Goal: Transaction & Acquisition: Purchase product/service

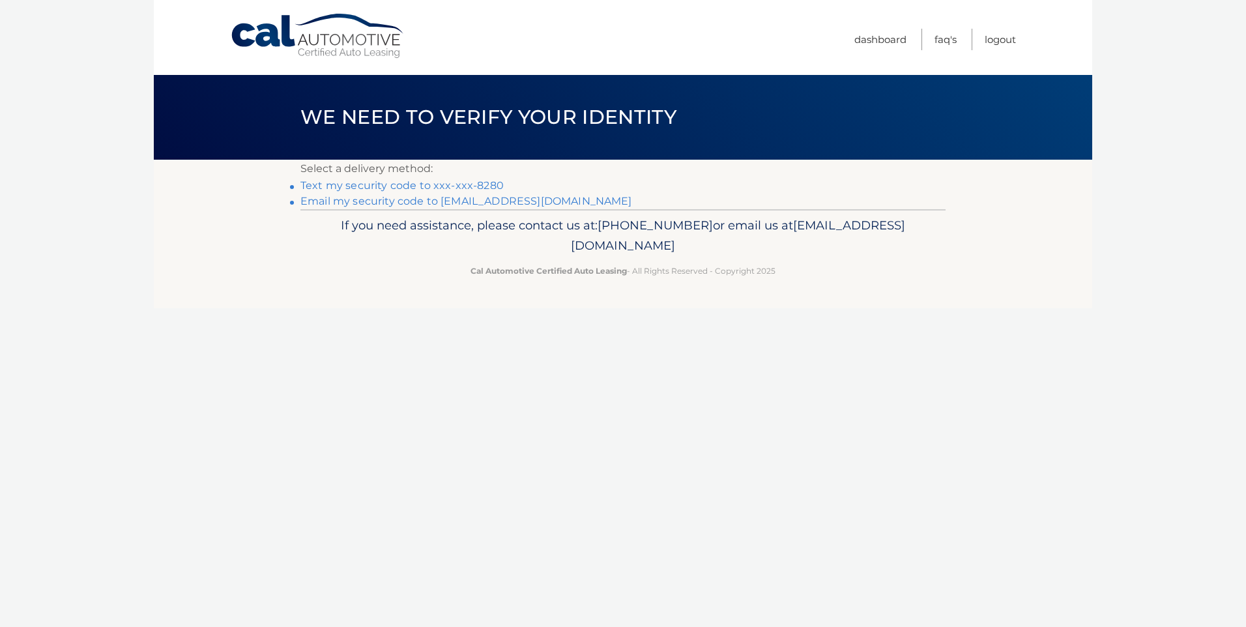
click at [394, 184] on link "Text my security code to xxx-xxx-8280" at bounding box center [401, 185] width 203 height 12
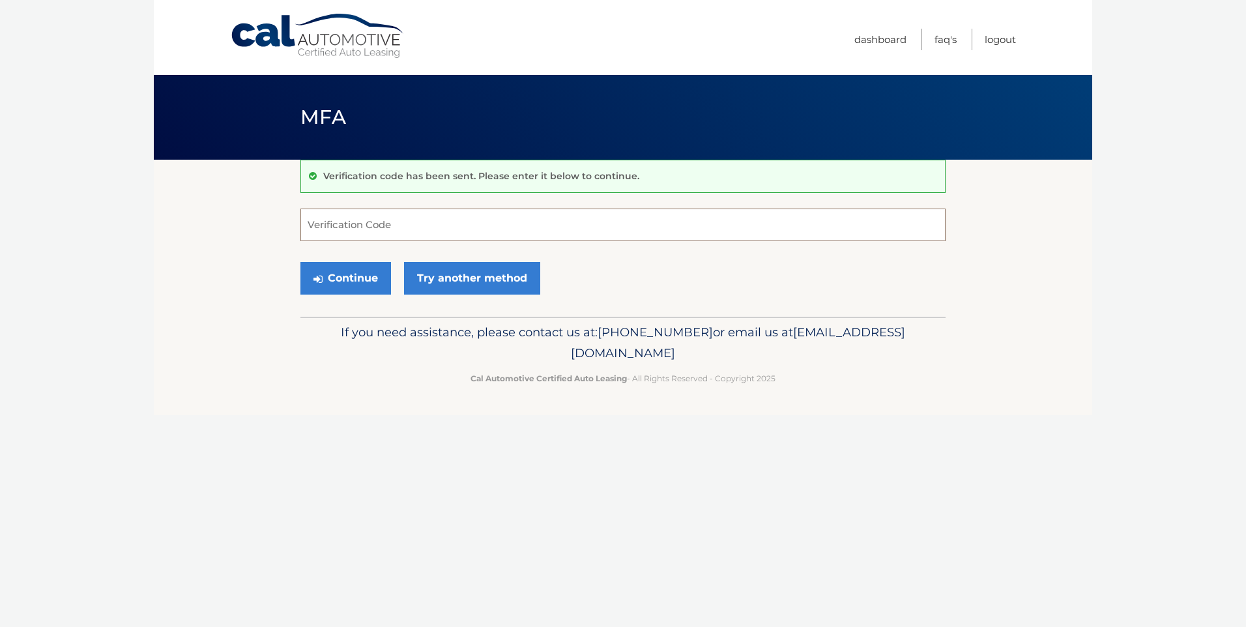
click at [381, 224] on input "Verification Code" at bounding box center [622, 225] width 645 height 33
type input "676721"
click at [300, 262] on button "Continue" at bounding box center [345, 278] width 91 height 33
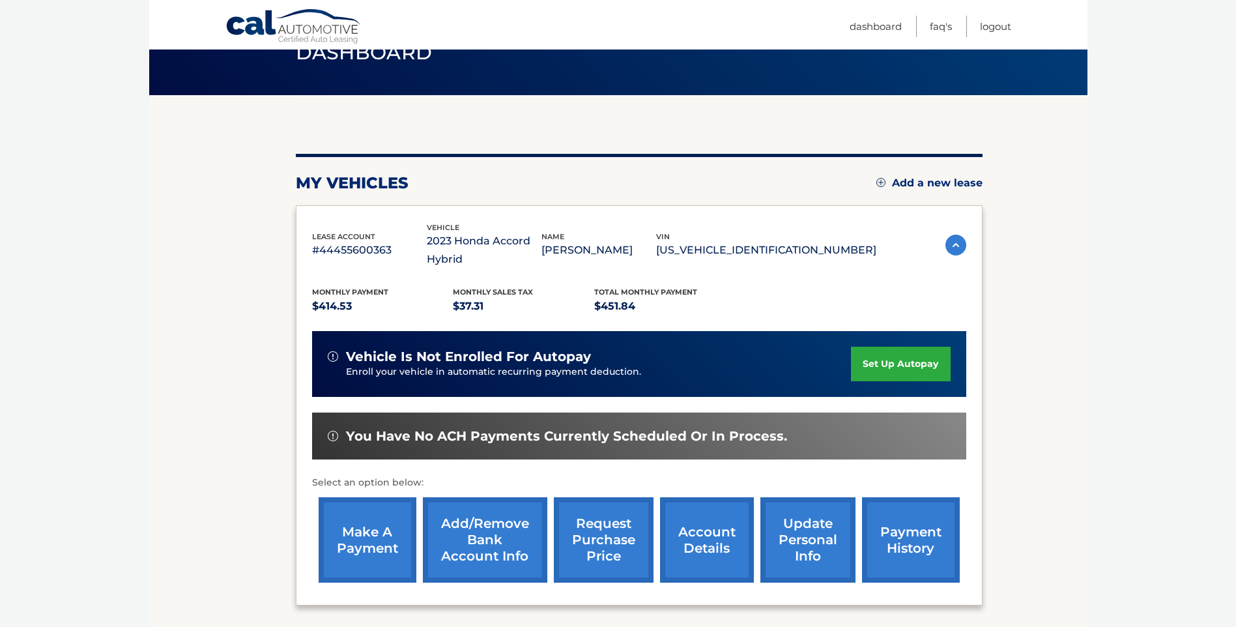
scroll to position [65, 0]
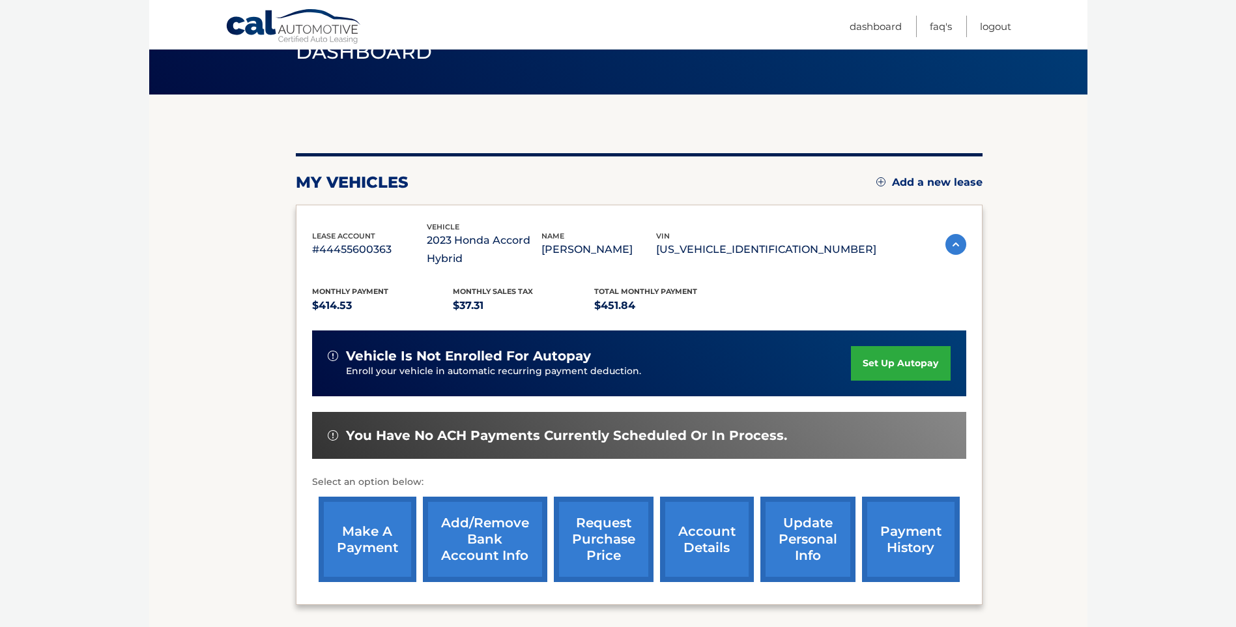
click at [366, 536] on link "make a payment" at bounding box center [368, 539] width 98 height 85
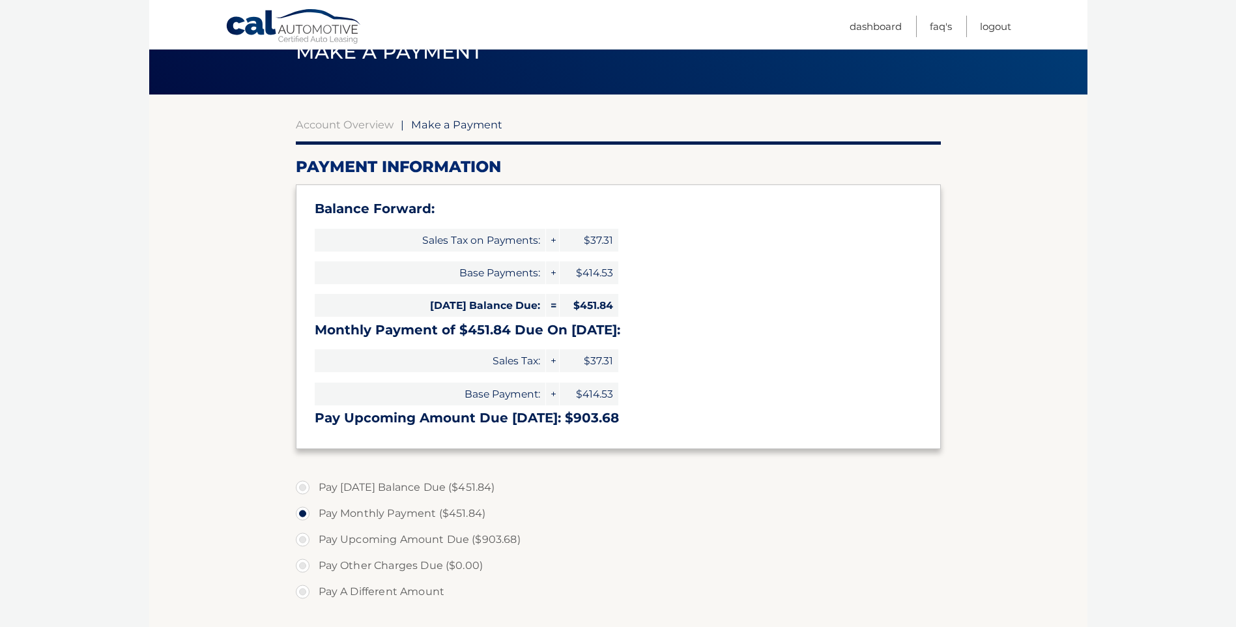
scroll to position [130, 0]
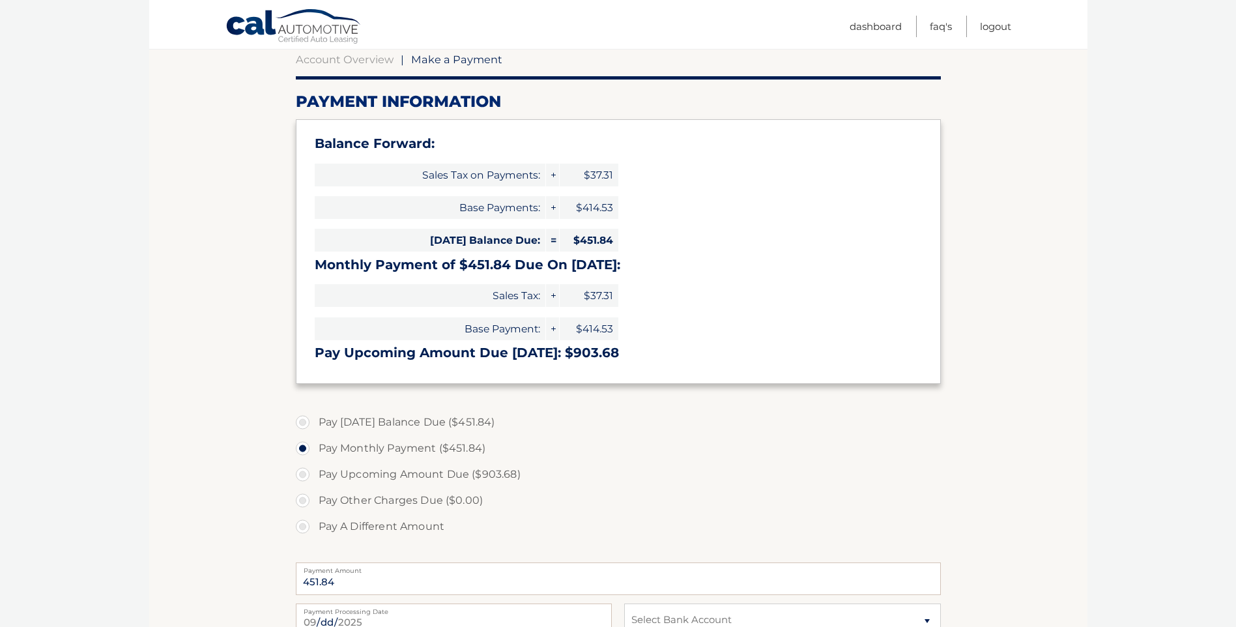
click at [343, 417] on label "Pay Today's Balance Due ($451.84)" at bounding box center [618, 422] width 645 height 26
click at [314, 417] on input "Pay Today's Balance Due ($451.84)" at bounding box center [307, 419] width 13 height 21
radio input "true"
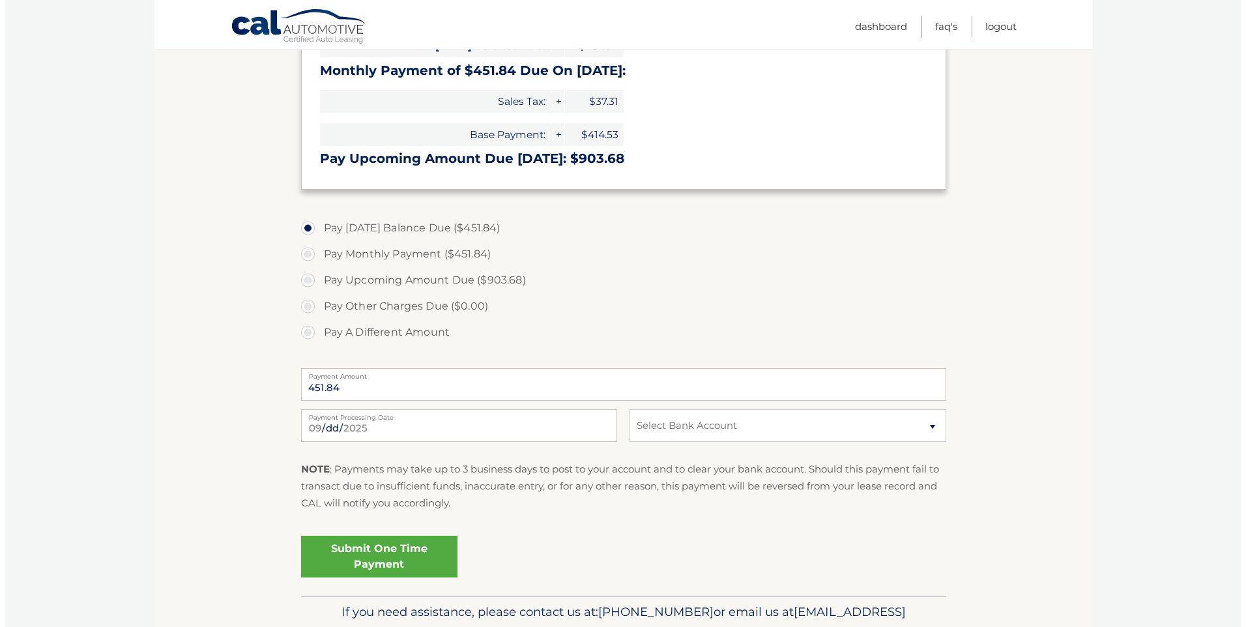
scroll to position [326, 0]
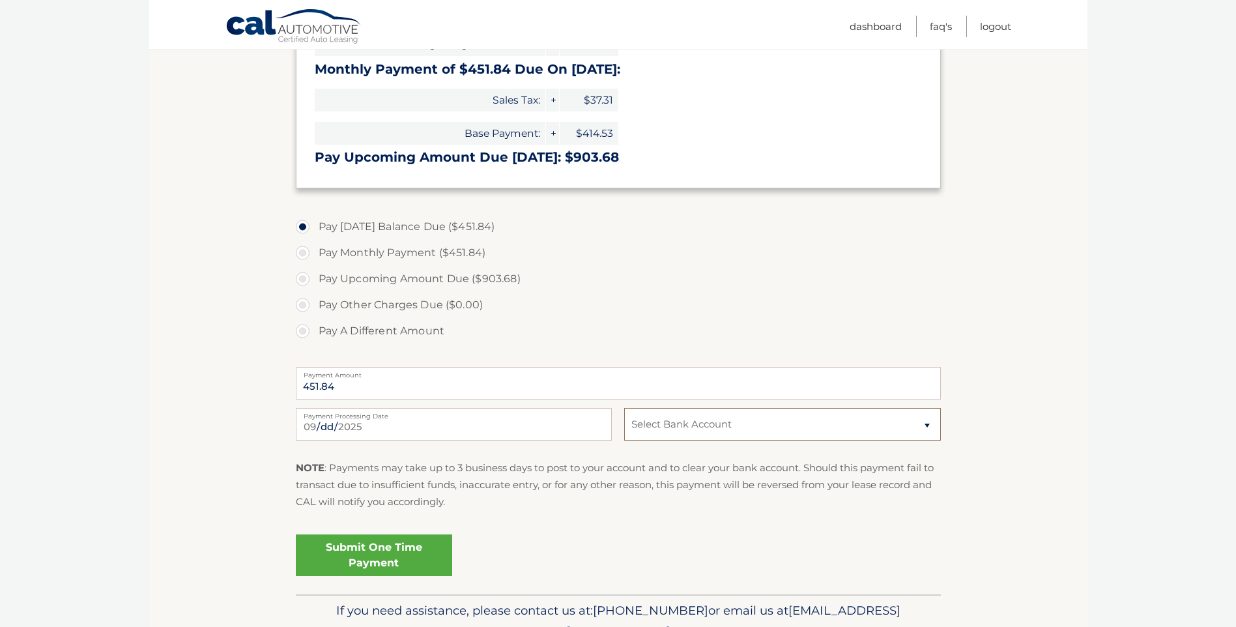
click at [787, 420] on select "Select Bank Account Checking CAPITAL ONE N.A. *****6689 Checking FIRSTRUST SVGS…" at bounding box center [782, 424] width 316 height 33
select select "ZmZmMTlkOWYtNmJmNC00YjVjLWI4ZTctYjUxMTc2MWI0MDQz"
click at [624, 408] on select "Select Bank Account Checking CAPITAL ONE N.A. *****6689 Checking FIRSTRUST SVGS…" at bounding box center [782, 424] width 316 height 33
click at [366, 553] on link "Submit One Time Payment" at bounding box center [374, 555] width 156 height 42
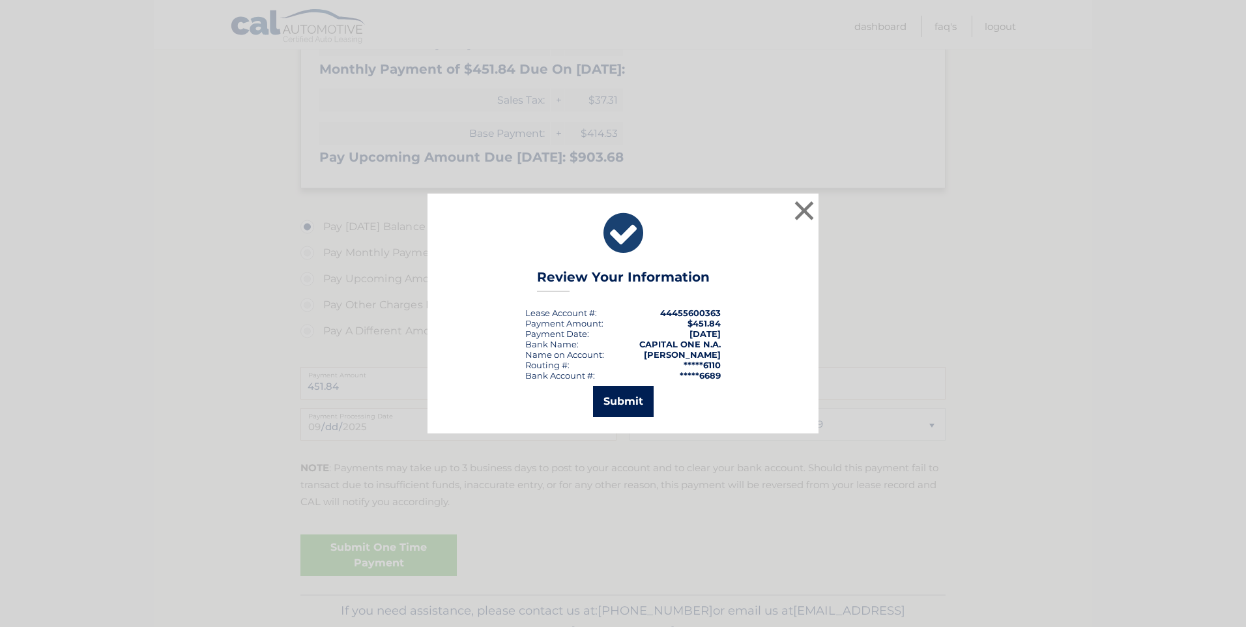
click at [624, 398] on button "Submit" at bounding box center [623, 401] width 61 height 31
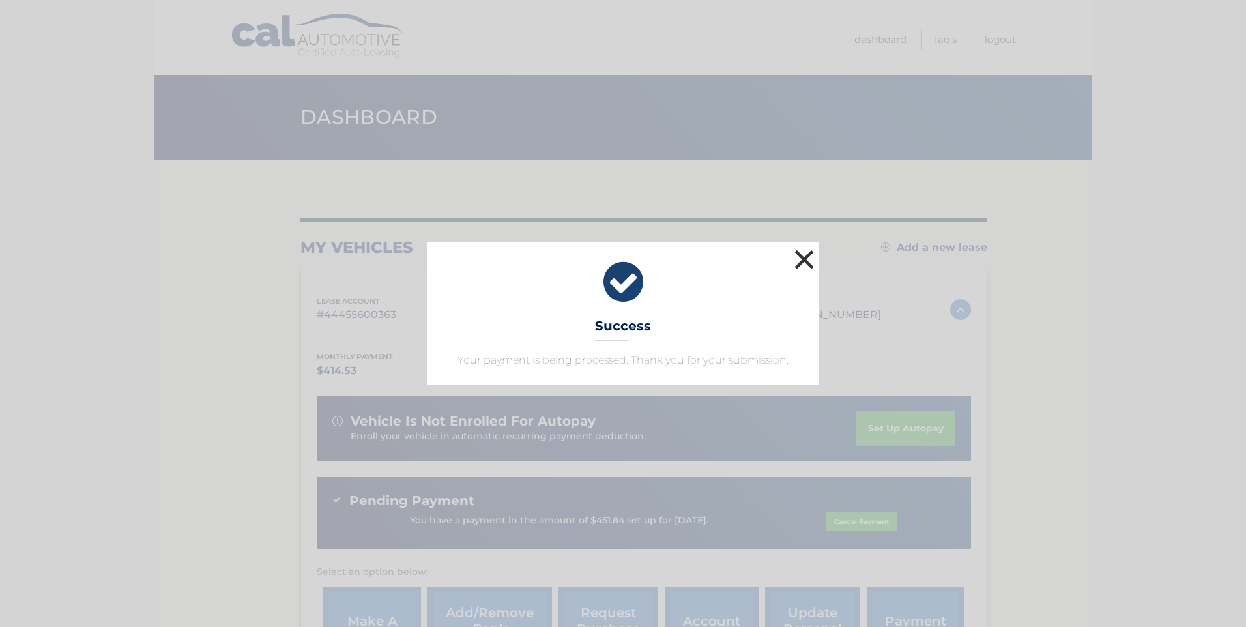
click at [807, 252] on button "×" at bounding box center [804, 259] width 26 height 26
